Goal: Transaction & Acquisition: Subscribe to service/newsletter

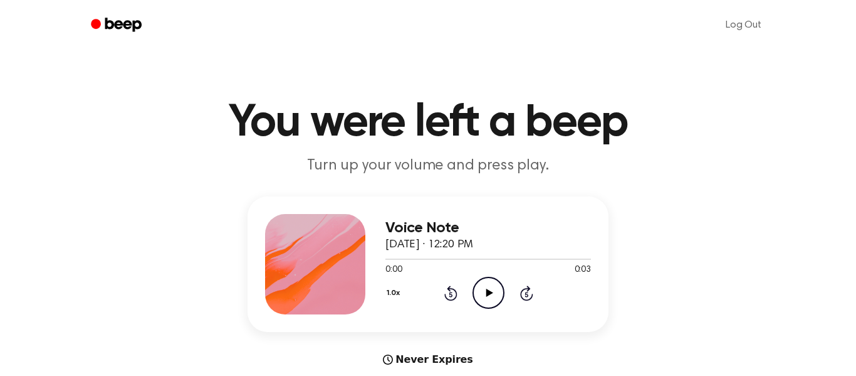
click at [485, 286] on icon "Play Audio" at bounding box center [489, 292] width 32 height 32
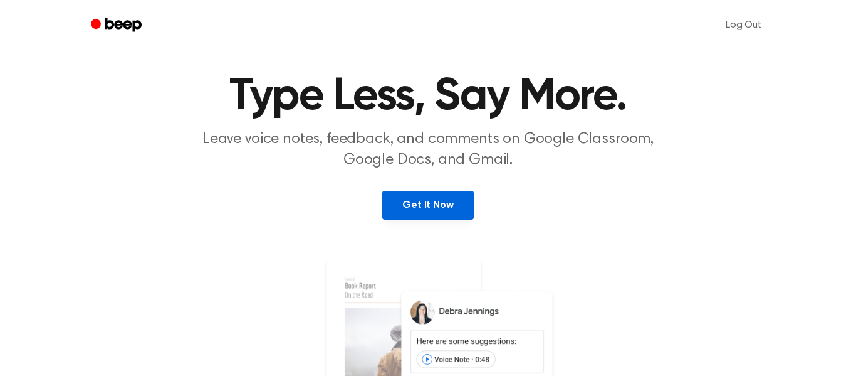
scroll to position [23, 0]
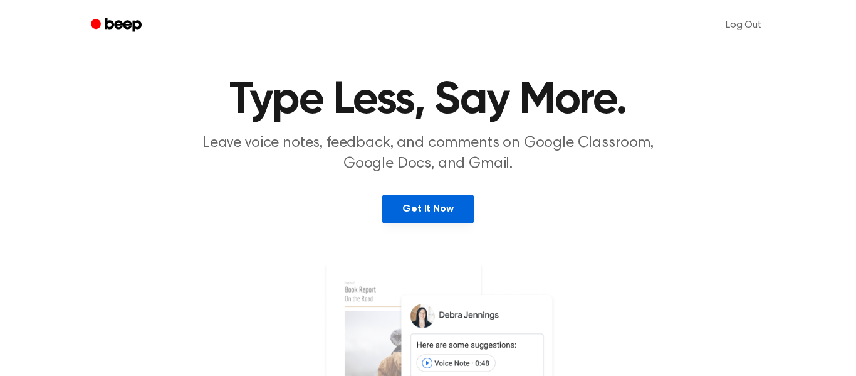
click at [457, 217] on link "Get It Now" at bounding box center [427, 208] width 91 height 29
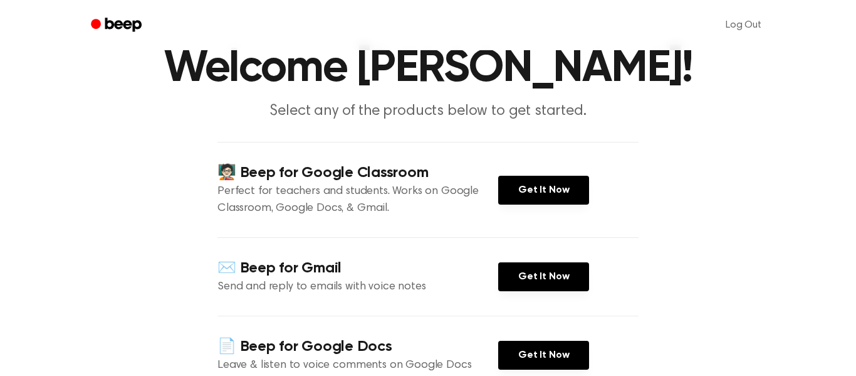
scroll to position [57, 0]
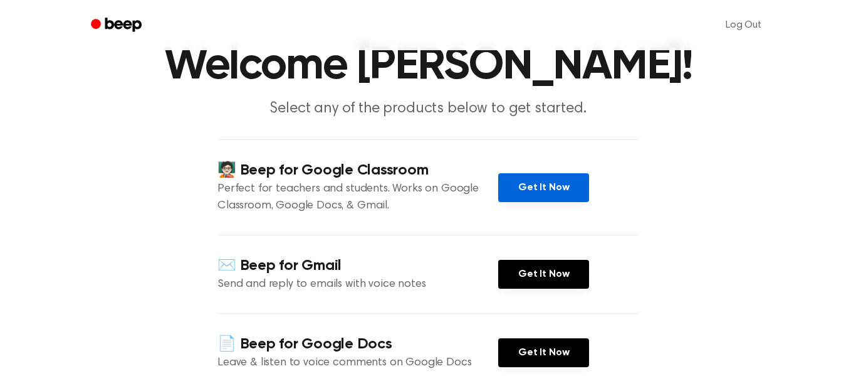
click at [527, 184] on link "Get It Now" at bounding box center [543, 187] width 91 height 29
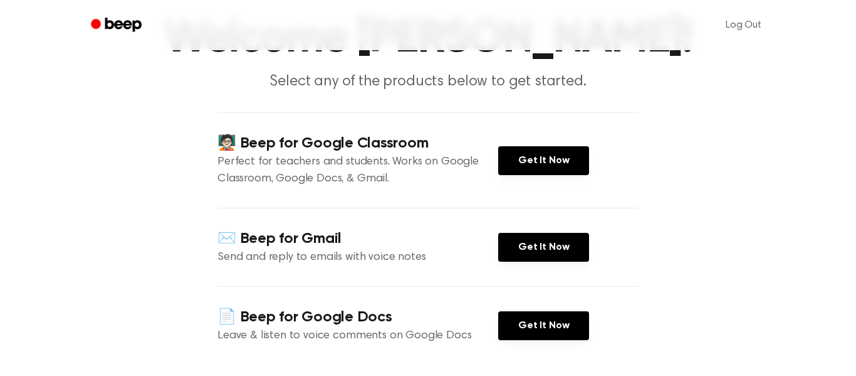
scroll to position [0, 0]
